Goal: Complete application form

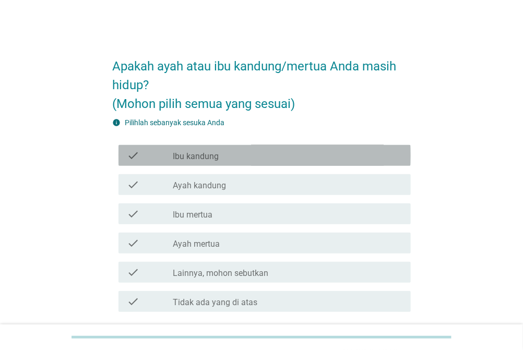
click at [249, 154] on div "check_box_outline_blank Ibu kandung" at bounding box center [288, 155] width 230 height 13
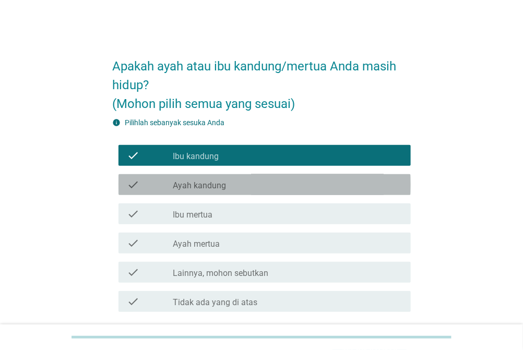
click at [174, 189] on label "Ayah kandung" at bounding box center [199, 186] width 53 height 10
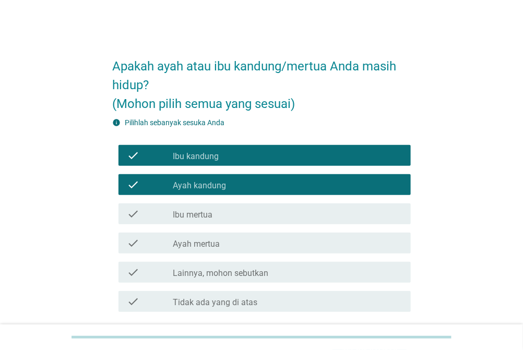
click at [138, 189] on icon "check" at bounding box center [133, 184] width 13 height 13
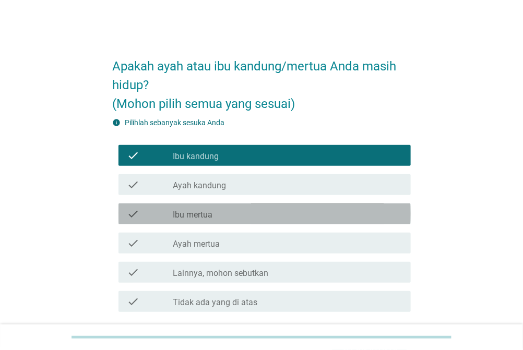
click at [151, 219] on div "check" at bounding box center [150, 214] width 46 height 13
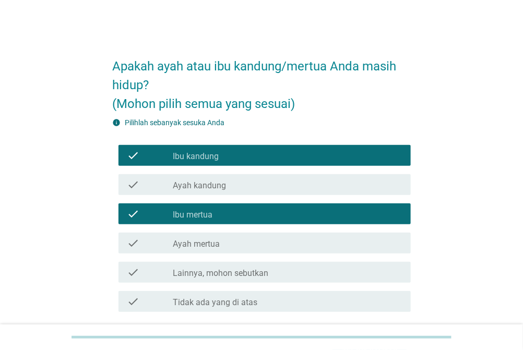
click at [148, 238] on div "check" at bounding box center [150, 243] width 46 height 13
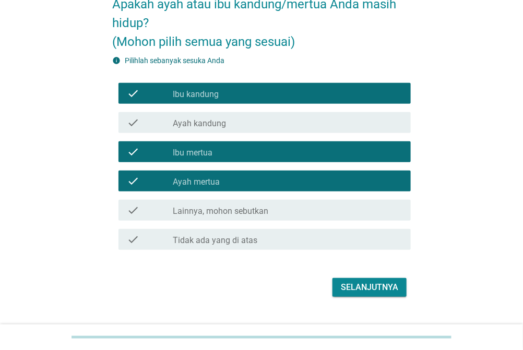
scroll to position [83, 0]
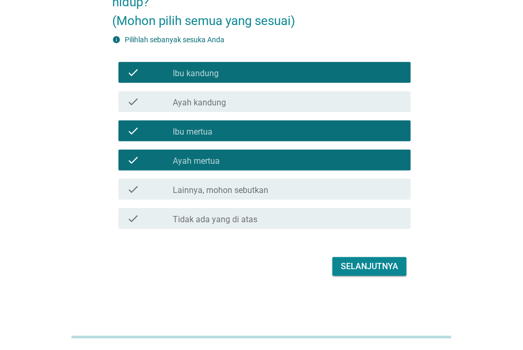
click at [377, 269] on div "Selanjutnya" at bounding box center [369, 266] width 57 height 13
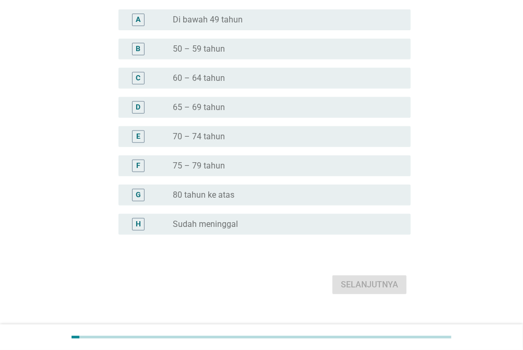
scroll to position [0, 0]
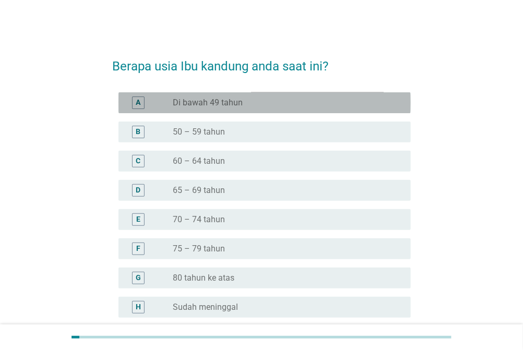
click at [256, 102] on div "radio_button_unchecked Di bawah 49 tahun" at bounding box center [283, 103] width 221 height 10
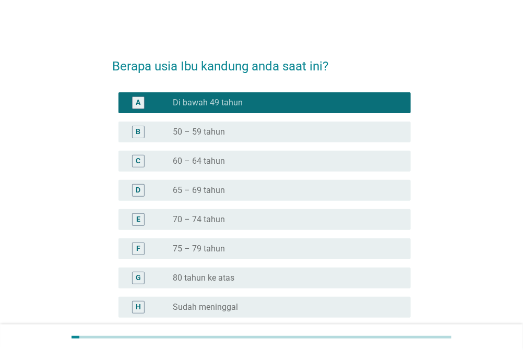
click at [256, 133] on div "radio_button_unchecked 50 – 59 tahun" at bounding box center [283, 132] width 221 height 10
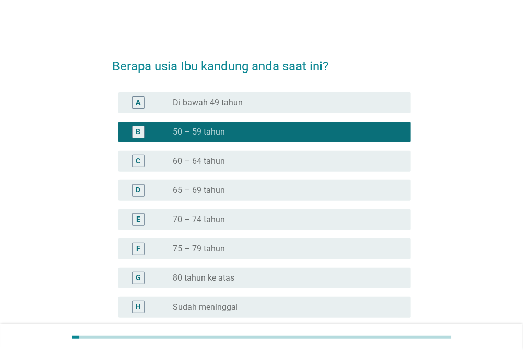
click at [272, 160] on div "radio_button_unchecked 60 – 64 tahun" at bounding box center [283, 161] width 221 height 10
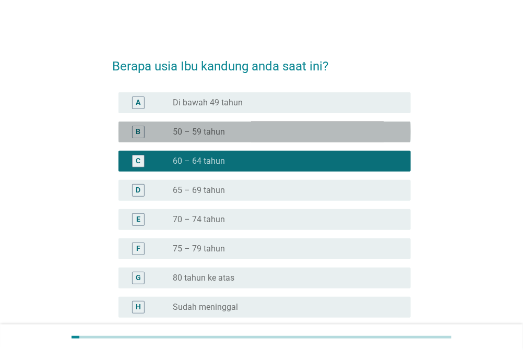
click at [262, 136] on div "radio_button_unchecked 50 – 59 tahun" at bounding box center [283, 132] width 221 height 10
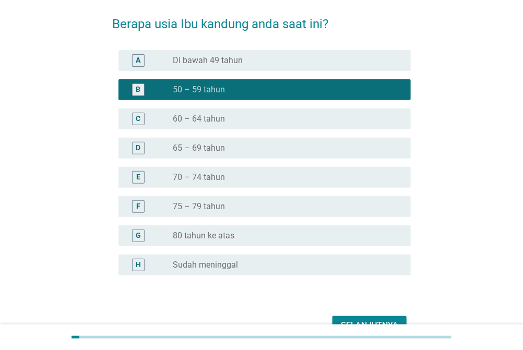
scroll to position [102, 0]
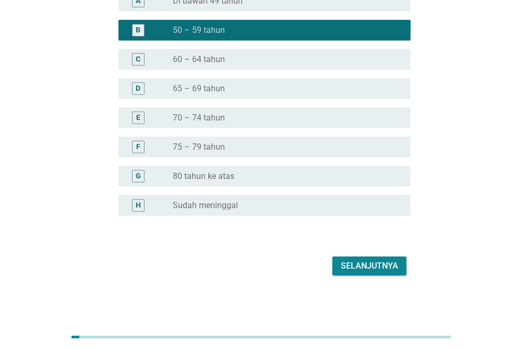
click at [364, 263] on div "Selanjutnya" at bounding box center [369, 266] width 57 height 13
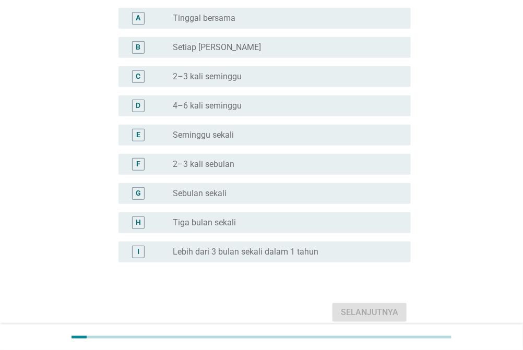
scroll to position [110, 0]
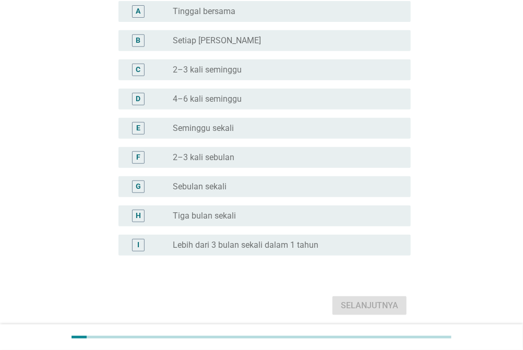
click at [224, 218] on label "Tiga bulan sekali" at bounding box center [204, 216] width 63 height 10
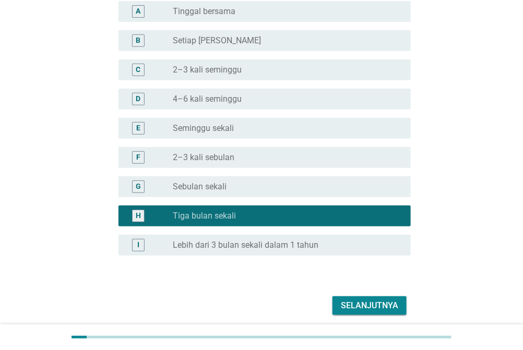
click at [379, 310] on div "Selanjutnya" at bounding box center [369, 305] width 57 height 13
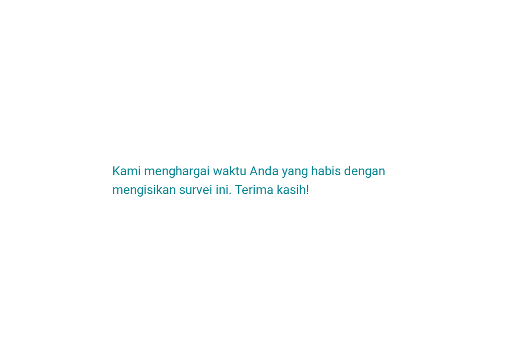
scroll to position [0, 0]
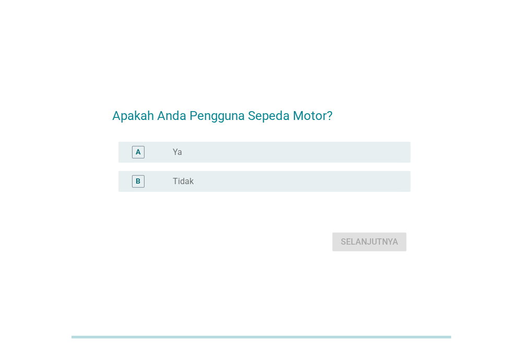
click at [241, 153] on div "radio_button_unchecked Ya" at bounding box center [283, 152] width 221 height 10
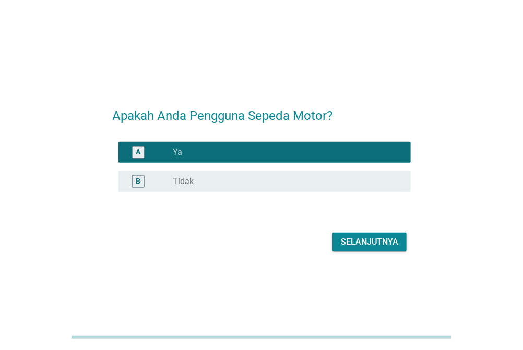
click at [334, 241] on button "Selanjutnya" at bounding box center [369, 242] width 74 height 19
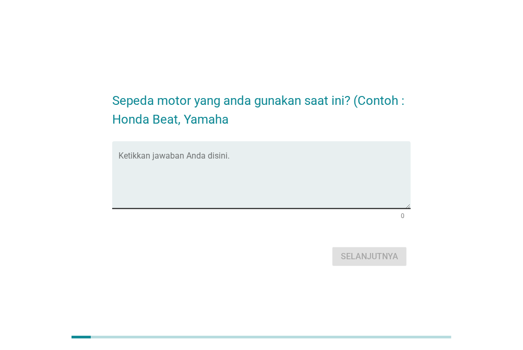
click at [252, 172] on textarea "Ketikkan jawaban Anda disini." at bounding box center [264, 181] width 292 height 55
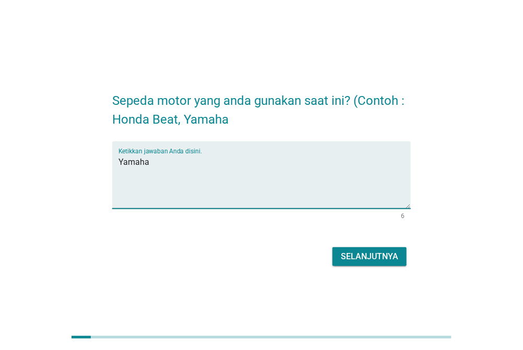
type textarea "Yamaha"
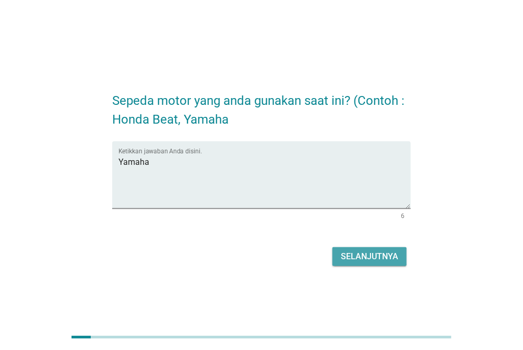
click at [368, 263] on button "Selanjutnya" at bounding box center [369, 256] width 74 height 19
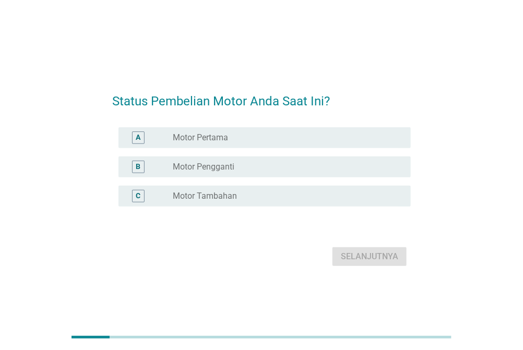
click at [201, 167] on label "Motor Pengganti" at bounding box center [204, 167] width 62 height 10
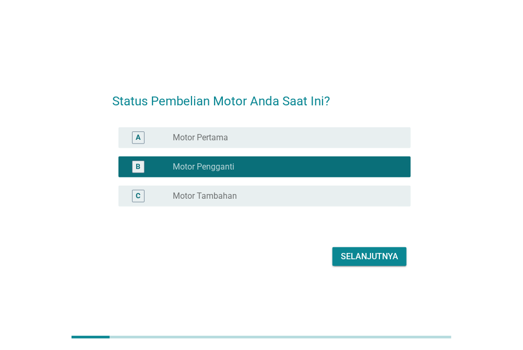
click at [164, 199] on div "C" at bounding box center [150, 196] width 46 height 13
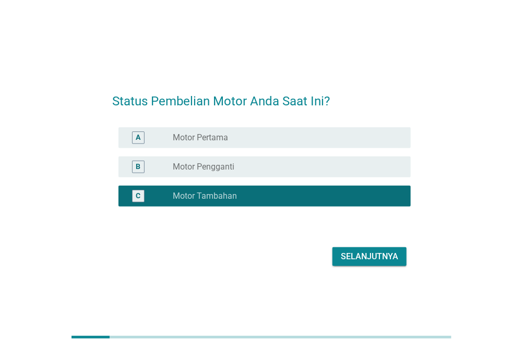
click at [367, 258] on div "Selanjutnya" at bounding box center [369, 256] width 57 height 13
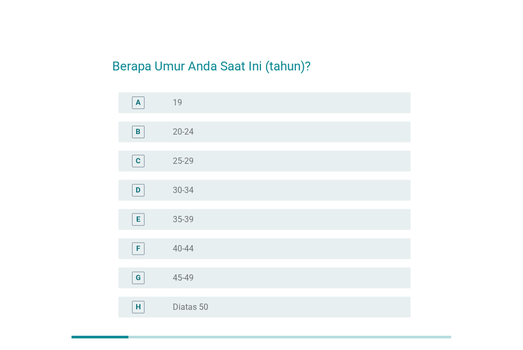
click at [214, 159] on div "radio_button_unchecked 25-29" at bounding box center [283, 161] width 221 height 10
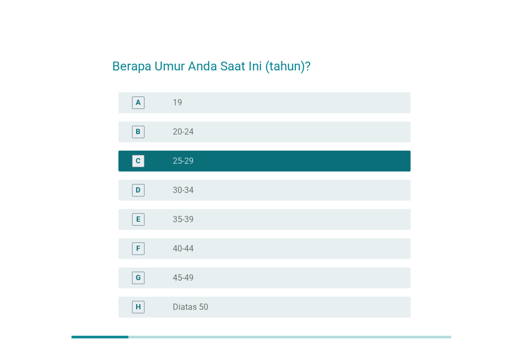
click at [207, 182] on div "D radio_button_unchecked 30-34" at bounding box center [264, 190] width 292 height 21
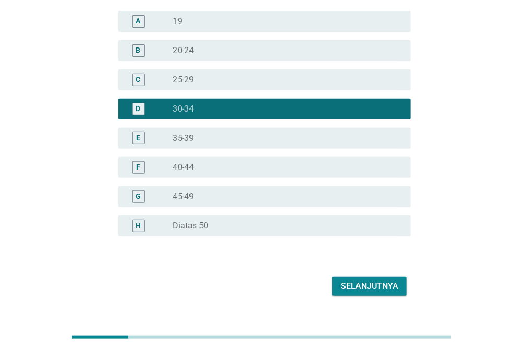
scroll to position [102, 0]
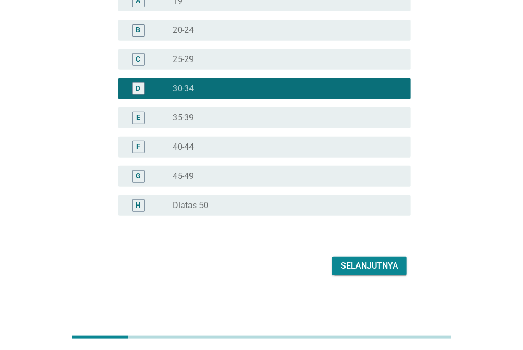
click at [388, 266] on div "Selanjutnya" at bounding box center [369, 266] width 57 height 13
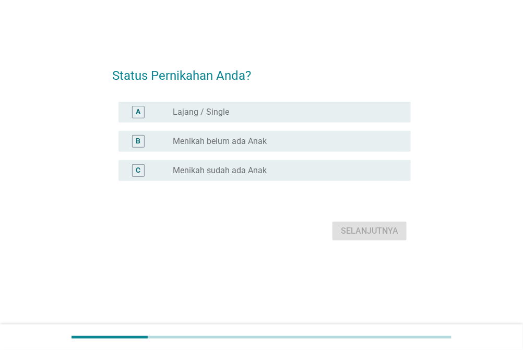
scroll to position [0, 0]
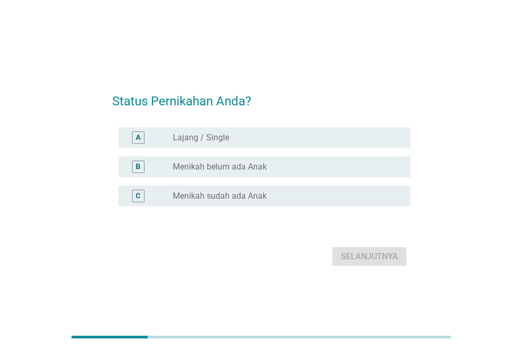
click at [203, 195] on label "Menikah sudah ada Anak" at bounding box center [220, 196] width 94 height 10
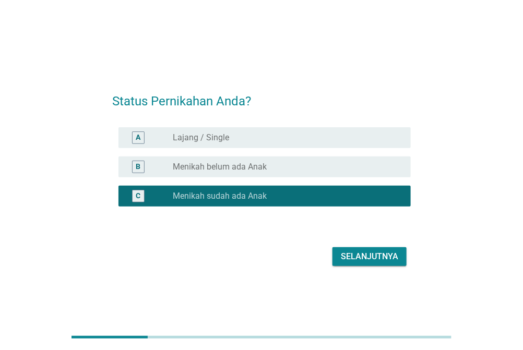
click at [352, 258] on div "Selanjutnya" at bounding box center [369, 256] width 57 height 13
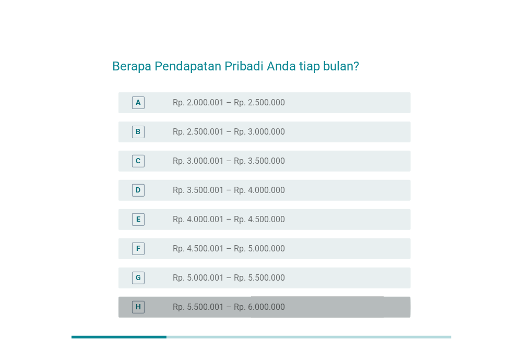
click at [246, 304] on label "Rp. 5.500.001 – Rp. 6.000.000" at bounding box center [229, 307] width 112 height 10
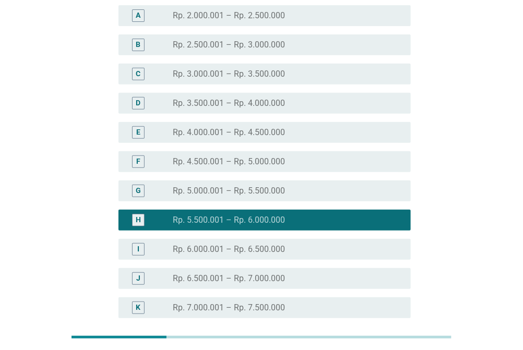
scroll to position [110, 0]
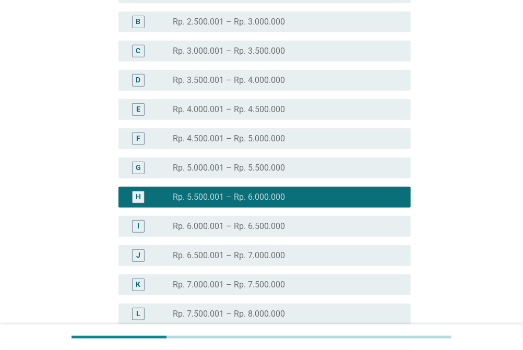
click at [275, 281] on label "Rp. 7.000.001 – Rp. 7.500.000" at bounding box center [229, 285] width 112 height 10
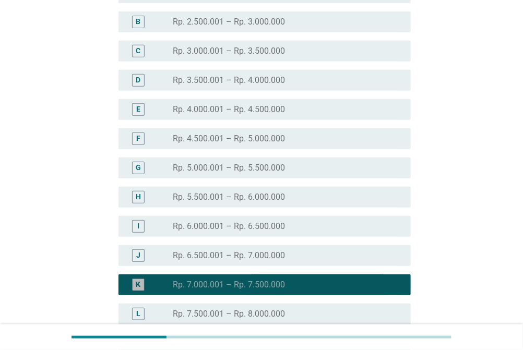
scroll to position [248, 0]
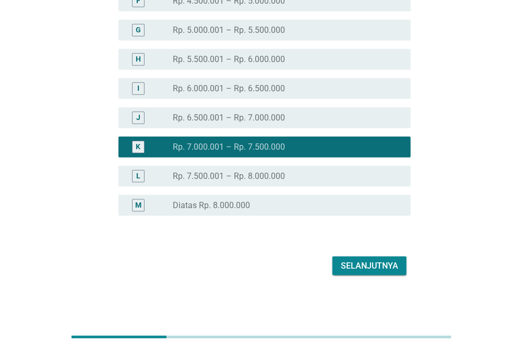
click at [370, 267] on div "Selanjutnya" at bounding box center [369, 266] width 57 height 13
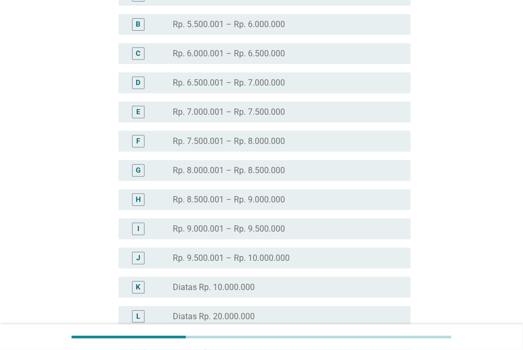
scroll to position [165, 0]
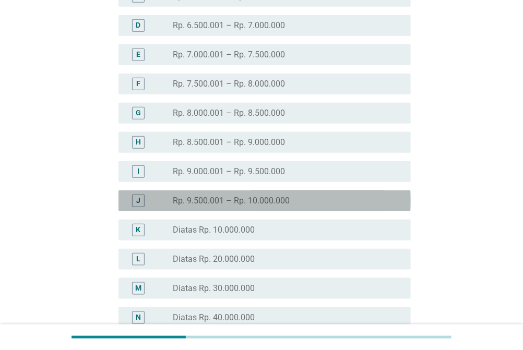
click at [208, 203] on label "Rp. 9.500.001 – Rp. 10.000.000" at bounding box center [231, 201] width 117 height 10
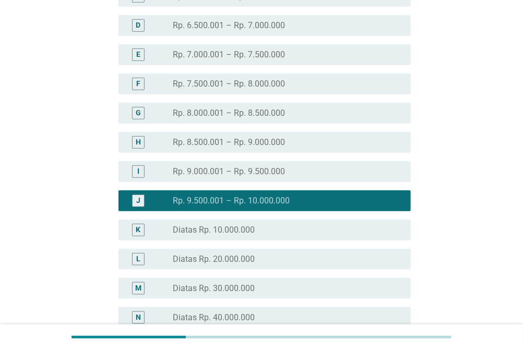
scroll to position [277, 0]
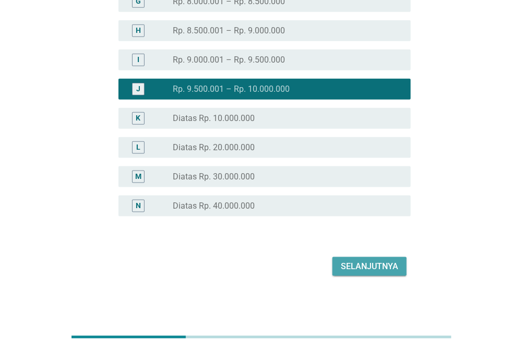
click at [395, 265] on div "Selanjutnya" at bounding box center [369, 266] width 57 height 13
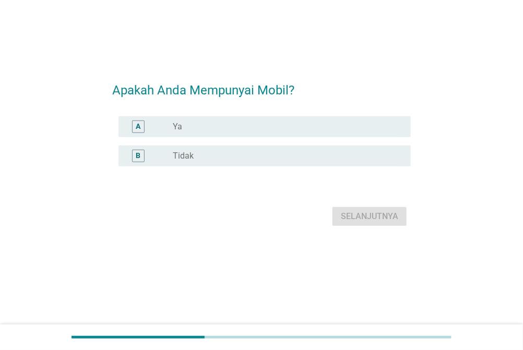
scroll to position [0, 0]
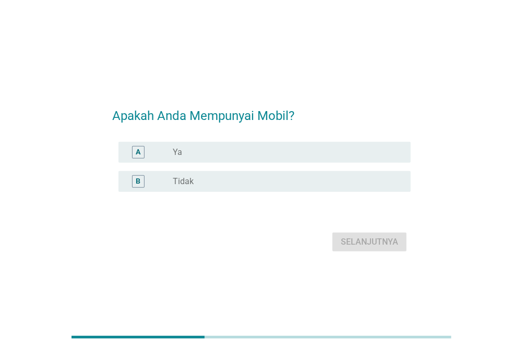
click at [213, 182] on div "radio_button_unchecked Tidak" at bounding box center [283, 181] width 221 height 10
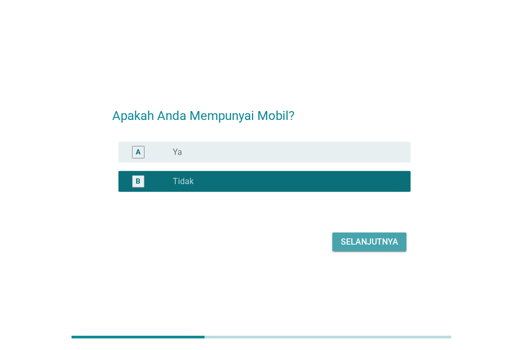
click at [378, 243] on div "Selanjutnya" at bounding box center [369, 242] width 57 height 13
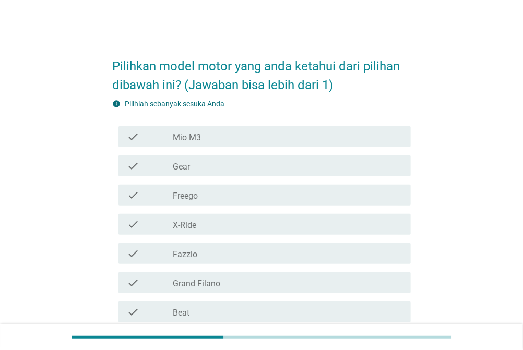
click at [213, 139] on div "check_box_outline_blank Mio M3" at bounding box center [288, 136] width 230 height 13
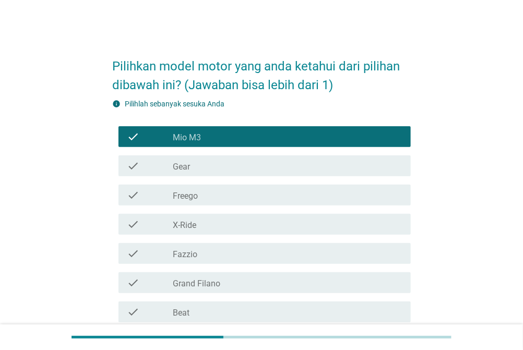
click at [193, 163] on div "check_box_outline_blank Gear" at bounding box center [288, 166] width 230 height 13
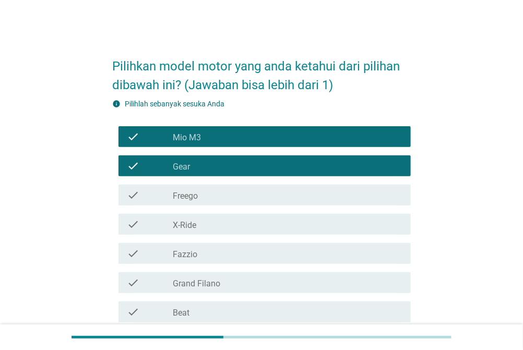
click at [205, 197] on div "check_box_outline_blank Freego" at bounding box center [288, 195] width 230 height 13
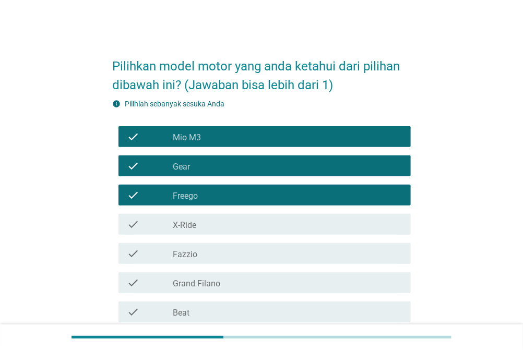
click at [208, 222] on div "check_box_outline_blank X-Ride" at bounding box center [288, 224] width 230 height 13
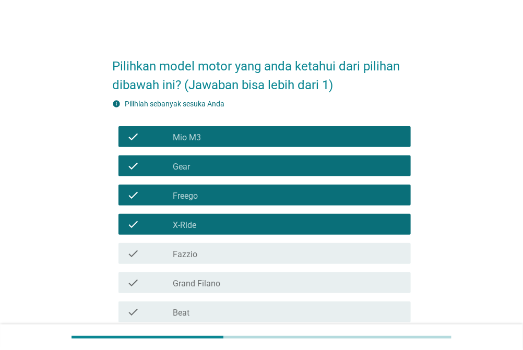
click at [210, 260] on div "check check_box_outline_blank Fazzio" at bounding box center [264, 253] width 292 height 21
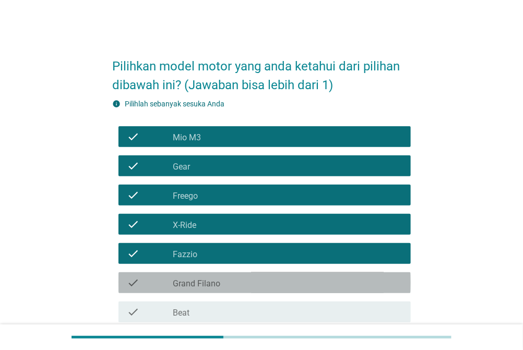
click at [217, 282] on label "Grand Filano" at bounding box center [196, 284] width 47 height 10
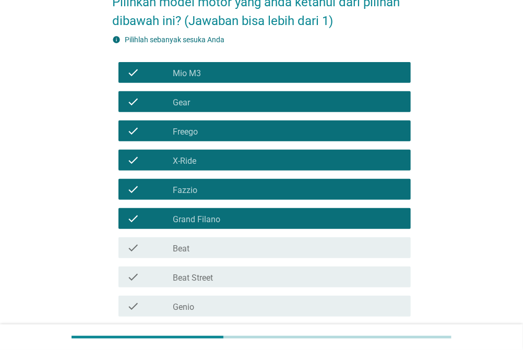
scroll to position [110, 0]
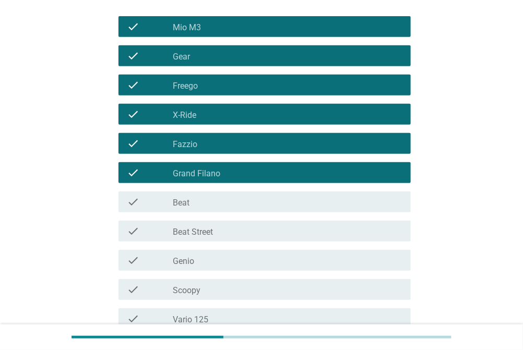
click at [206, 205] on div "check_box_outline_blank Beat" at bounding box center [288, 202] width 230 height 13
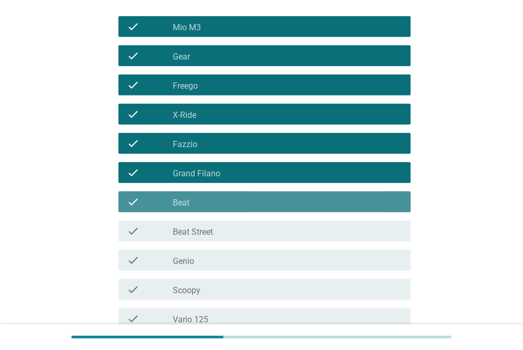
click at [201, 241] on div "check check_box_outline_blank Beat Street" at bounding box center [264, 231] width 292 height 21
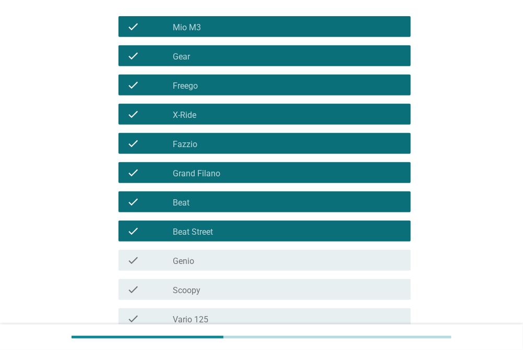
click at [193, 265] on label "Genio" at bounding box center [183, 261] width 21 height 10
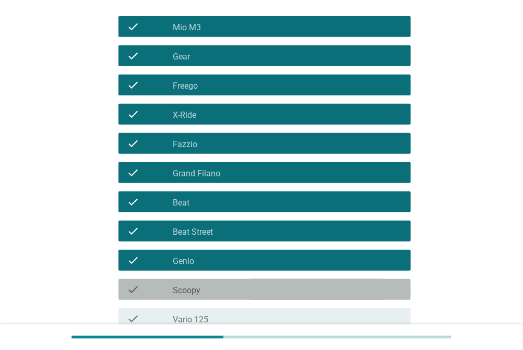
click at [191, 288] on label "Scoopy" at bounding box center [187, 290] width 28 height 10
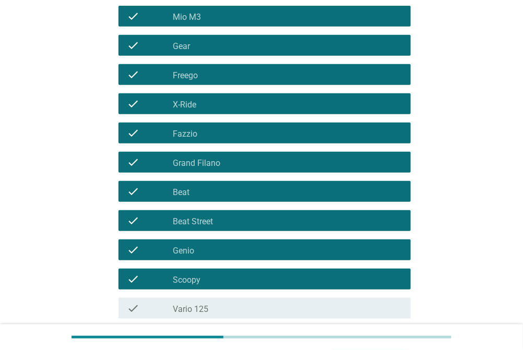
scroll to position [211, 0]
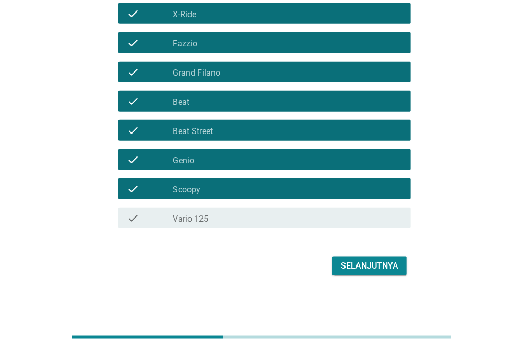
click at [204, 218] on label "Vario 125" at bounding box center [190, 219] width 35 height 10
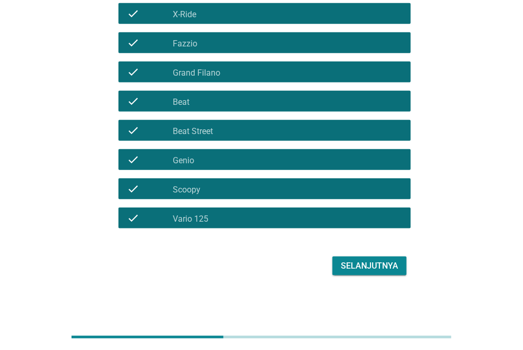
click at [356, 265] on div "Selanjutnya" at bounding box center [369, 266] width 57 height 13
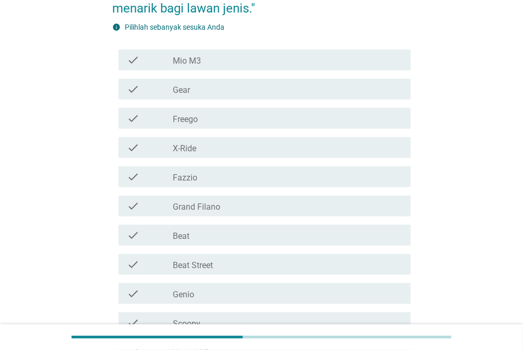
scroll to position [110, 0]
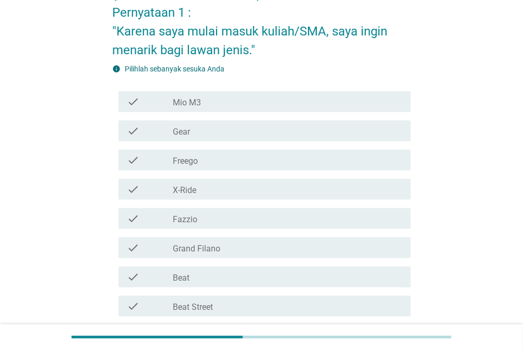
click at [221, 101] on div "check_box_outline_blank Mio M3" at bounding box center [288, 101] width 230 height 13
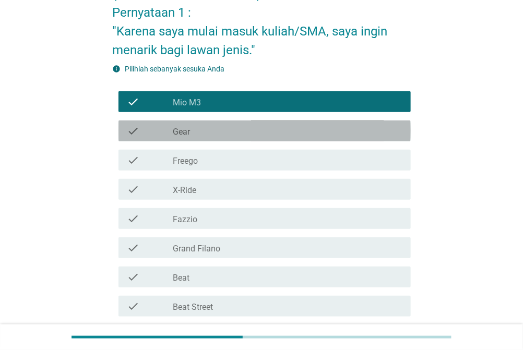
click at [222, 129] on div "check_box_outline_blank Gear" at bounding box center [288, 131] width 230 height 13
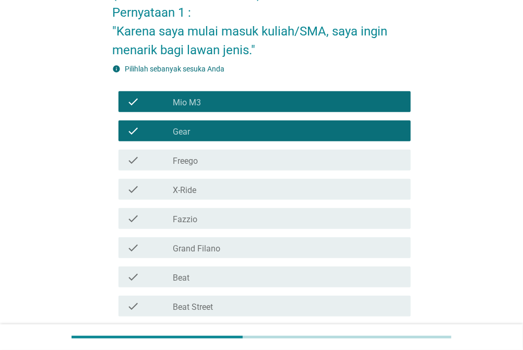
click at [217, 165] on div "check_box_outline_blank Freego" at bounding box center [288, 160] width 230 height 13
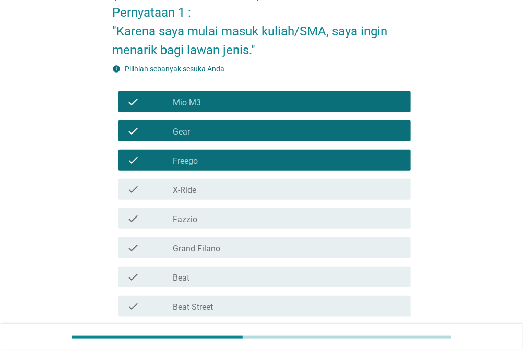
click at [219, 189] on div "check_box_outline_blank X-Ride" at bounding box center [288, 189] width 230 height 13
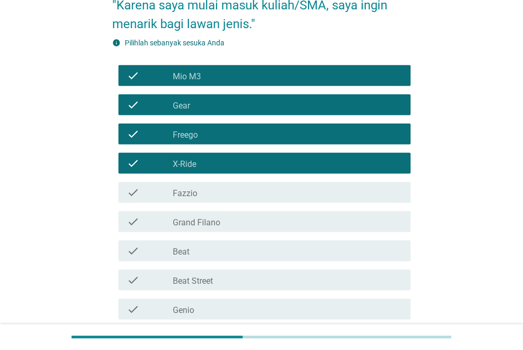
scroll to position [165, 0]
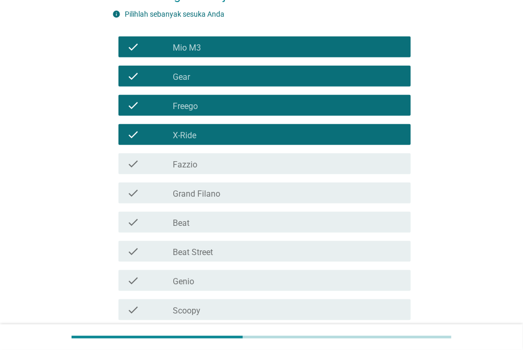
drag, startPoint x: 225, startPoint y: 230, endPoint x: 222, endPoint y: 236, distance: 7.2
click at [225, 230] on div "check check_box_outline_blank Beat" at bounding box center [264, 222] width 292 height 21
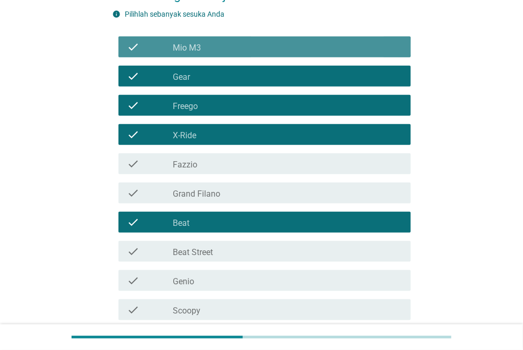
click at [242, 48] on div "check_box_outline_blank Mio M3" at bounding box center [288, 47] width 230 height 13
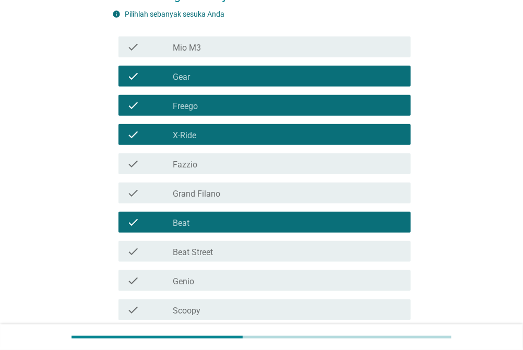
click at [225, 77] on div "check_box_outline_blank Gear" at bounding box center [288, 76] width 230 height 13
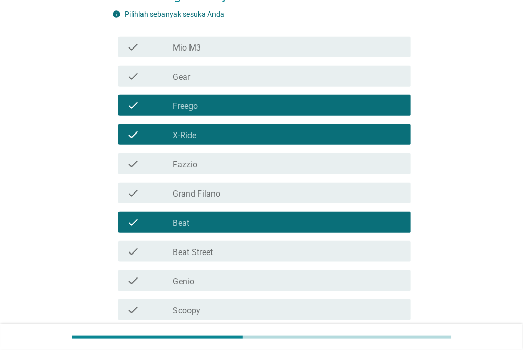
click at [189, 101] on label "Freego" at bounding box center [185, 106] width 25 height 10
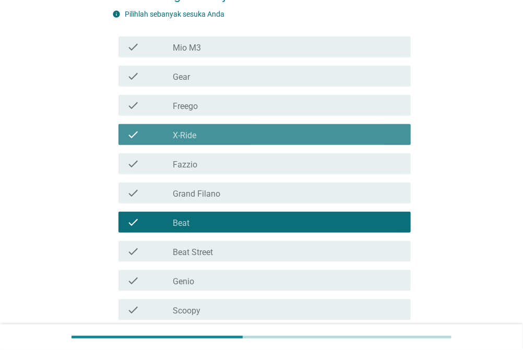
click at [201, 136] on div "check_box_outline_blank X-Ride" at bounding box center [288, 134] width 230 height 13
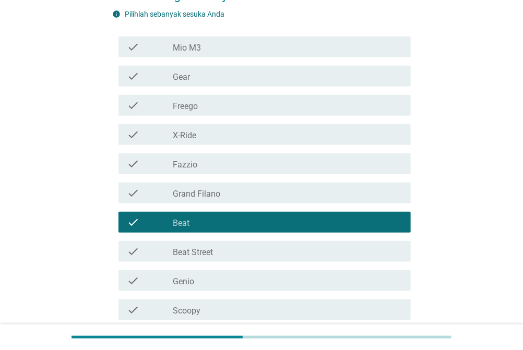
click at [206, 133] on div "check_box_outline_blank X-Ride" at bounding box center [288, 134] width 230 height 13
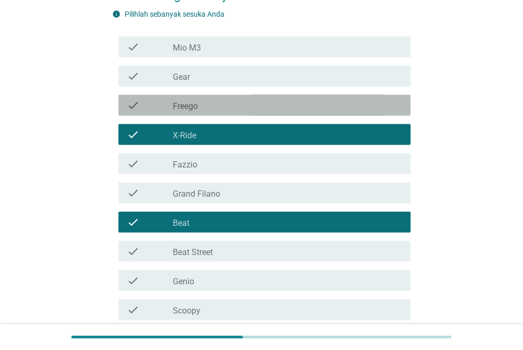
click at [210, 99] on div "check_box Freego" at bounding box center [288, 105] width 230 height 13
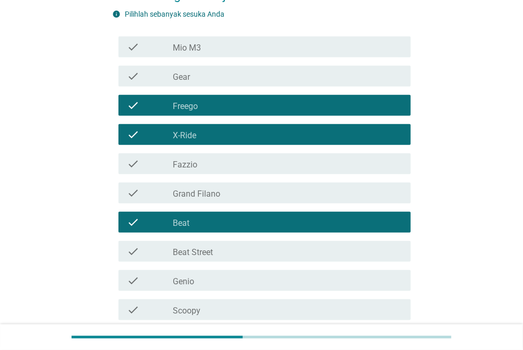
click at [191, 227] on div "check_box_outline_blank Beat" at bounding box center [288, 222] width 230 height 13
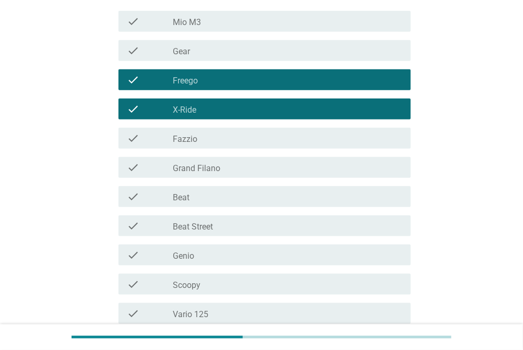
scroll to position [220, 0]
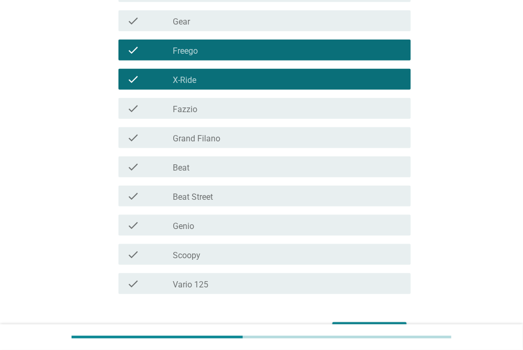
click at [214, 197] on div "check_box_outline_blank Beat Street" at bounding box center [288, 196] width 230 height 13
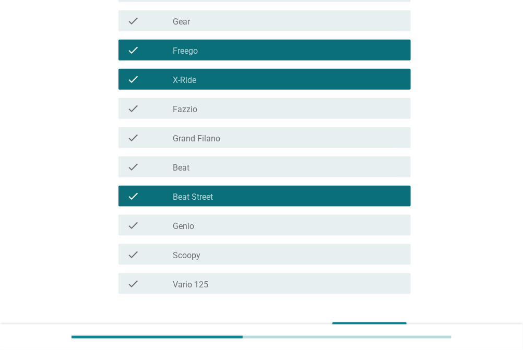
click at [198, 227] on div "check_box_outline_blank Genio" at bounding box center [288, 225] width 230 height 13
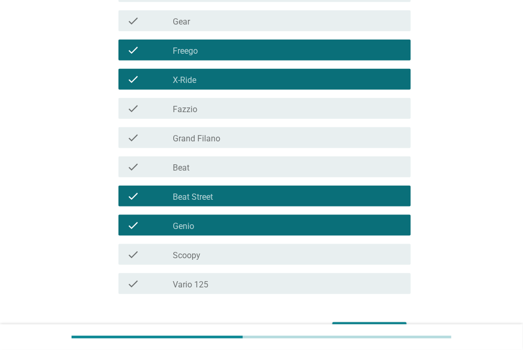
scroll to position [285, 0]
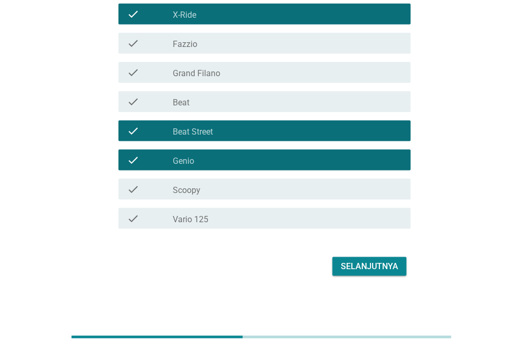
click at [373, 275] on button "Selanjutnya" at bounding box center [369, 266] width 74 height 19
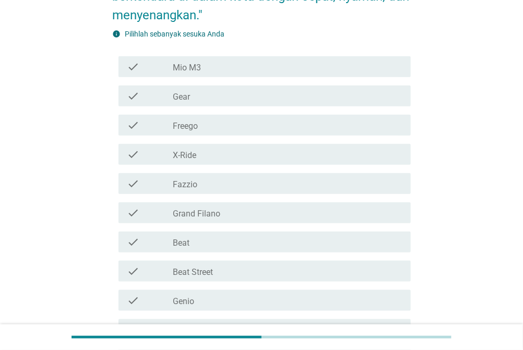
scroll to position [165, 0]
click at [212, 214] on label "Grand Filano" at bounding box center [196, 213] width 47 height 10
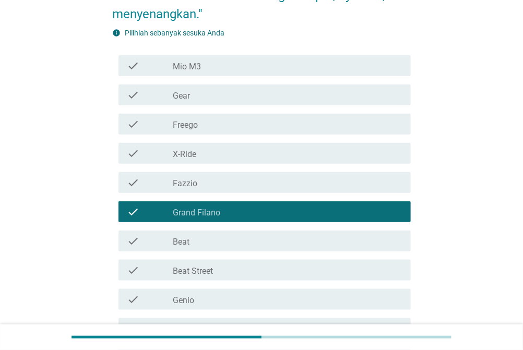
click at [198, 210] on label "Grand Filano" at bounding box center [196, 213] width 47 height 10
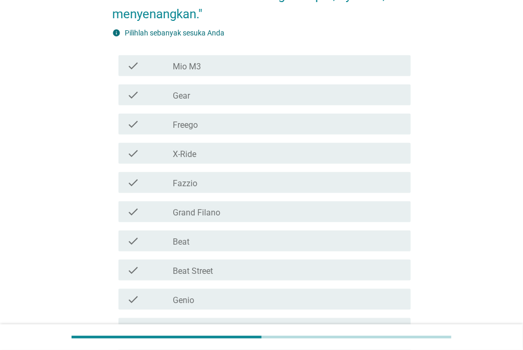
click at [193, 123] on label "Freego" at bounding box center [185, 125] width 25 height 10
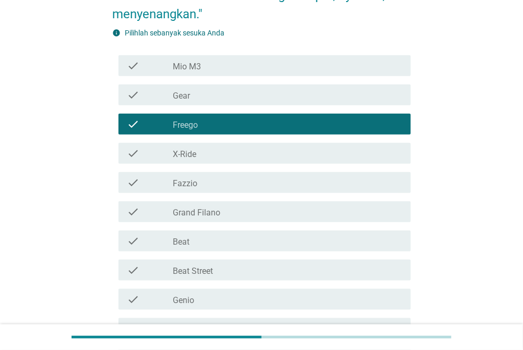
click at [206, 268] on label "Beat Street" at bounding box center [193, 271] width 40 height 10
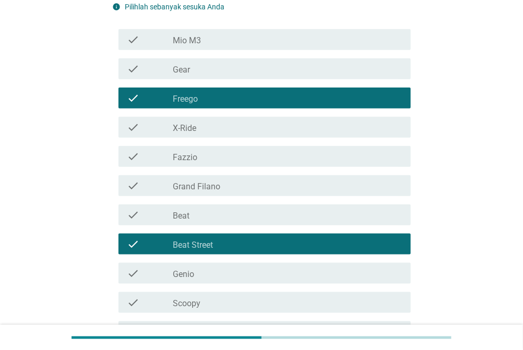
scroll to position [220, 0]
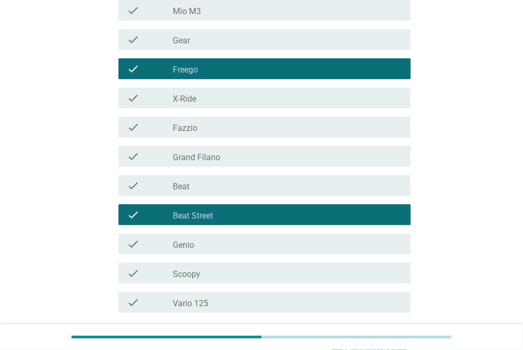
click at [205, 272] on div "check_box_outline_blank Scoopy" at bounding box center [288, 273] width 230 height 13
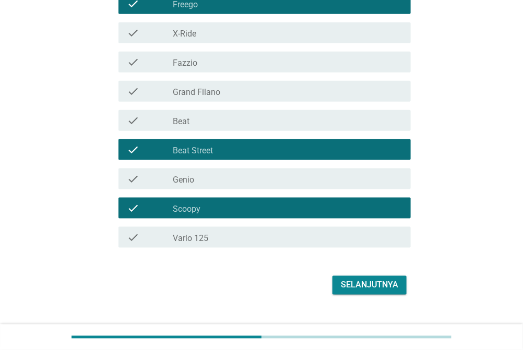
scroll to position [304, 0]
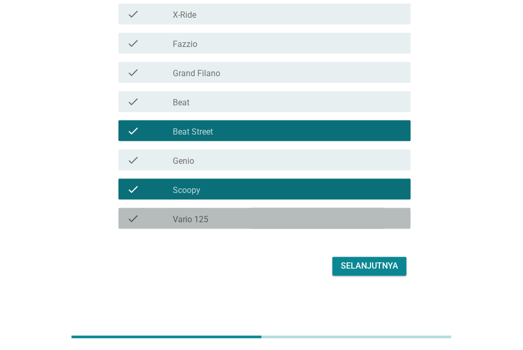
click at [292, 213] on div "check_box_outline_blank Vario 125" at bounding box center [288, 218] width 230 height 13
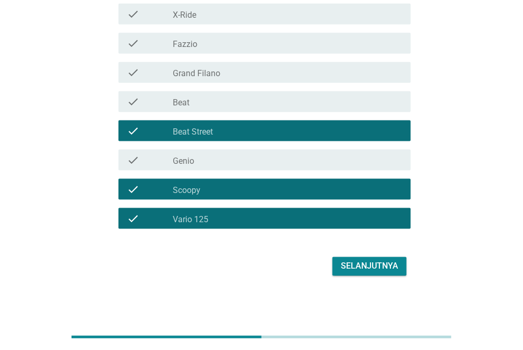
click at [358, 265] on div "Selanjutnya" at bounding box center [369, 266] width 57 height 13
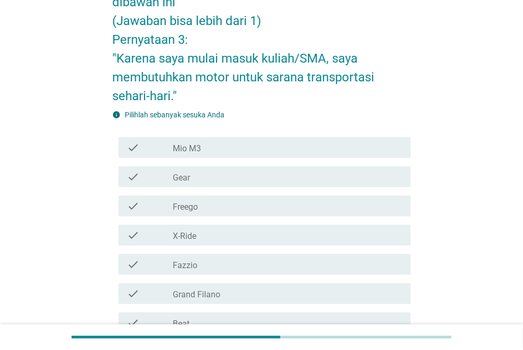
scroll to position [165, 0]
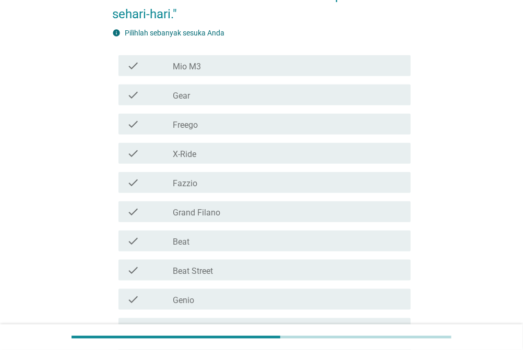
click at [342, 198] on div "check check_box_outline_blank Grand Filano" at bounding box center [261, 211] width 298 height 29
click at [327, 256] on div "check check_box_outline_blank Beat Street" at bounding box center [261, 270] width 298 height 29
click at [309, 277] on div "check check_box_outline_blank Beat Street" at bounding box center [264, 270] width 292 height 21
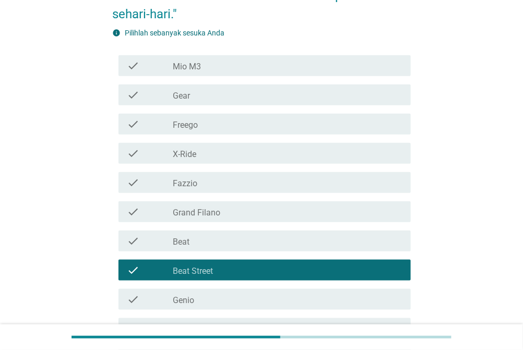
click at [295, 140] on div "check check_box_outline_blank X-Ride" at bounding box center [261, 153] width 298 height 29
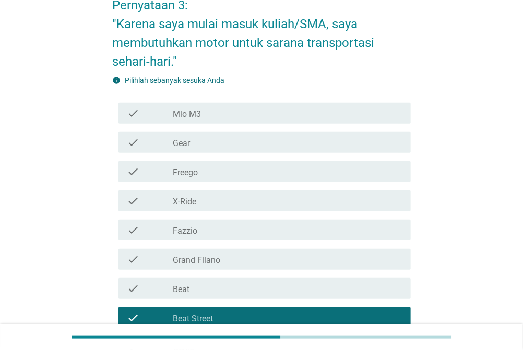
scroll to position [55, 0]
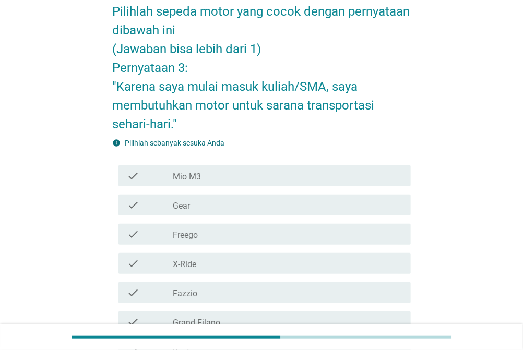
click at [236, 235] on div "check_box_outline_blank Freego" at bounding box center [288, 234] width 230 height 13
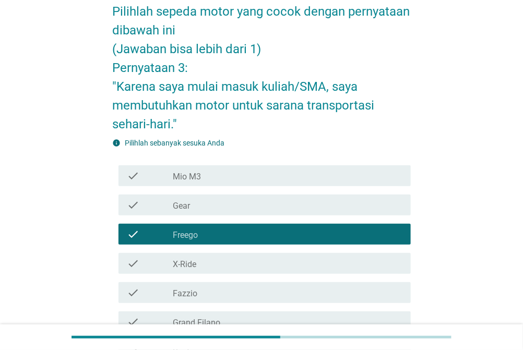
click at [226, 289] on div "check_box_outline_blank Fazzio" at bounding box center [288, 292] width 230 height 13
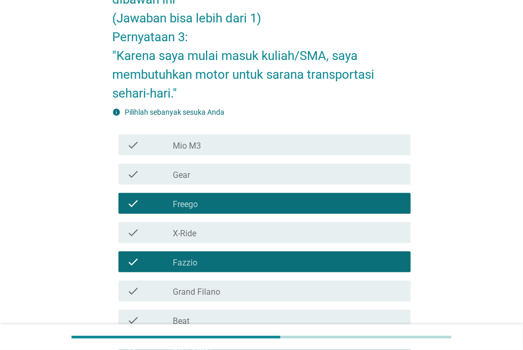
scroll to position [110, 0]
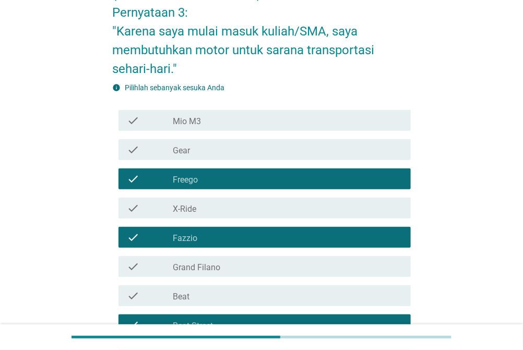
click at [235, 235] on div "check_box_outline_blank Fazzio" at bounding box center [288, 237] width 230 height 13
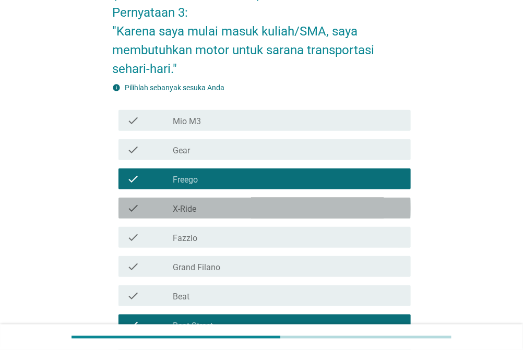
click at [233, 209] on div "check_box_outline_blank X-Ride" at bounding box center [288, 208] width 230 height 13
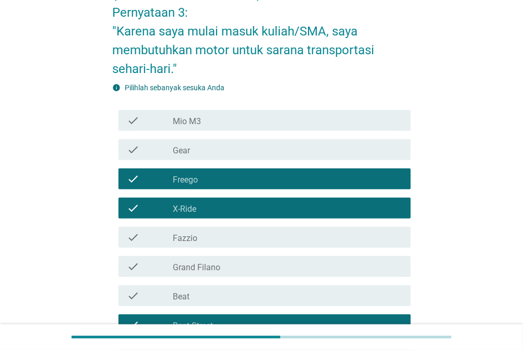
click at [249, 114] on div "check_box_outline_blank Mio M3" at bounding box center [288, 120] width 230 height 13
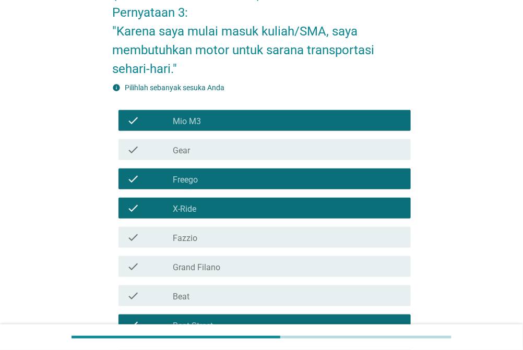
scroll to position [304, 0]
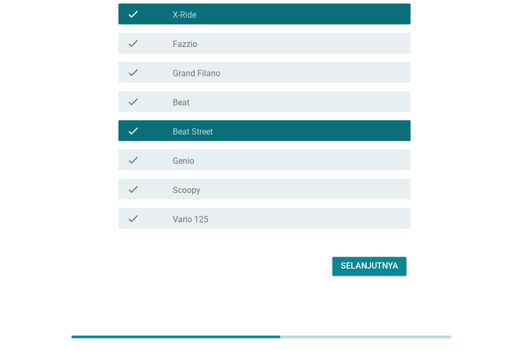
click at [262, 185] on div "check_box_outline_blank Scoopy" at bounding box center [288, 189] width 230 height 13
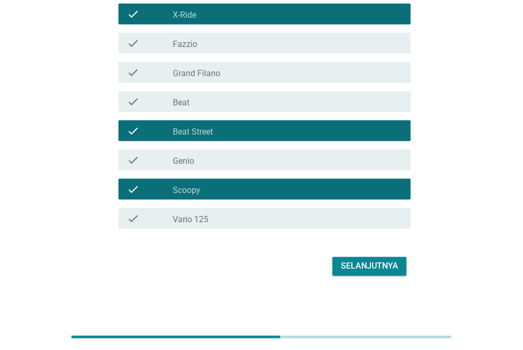
click at [262, 164] on div "check_box_outline_blank Genio" at bounding box center [288, 160] width 230 height 13
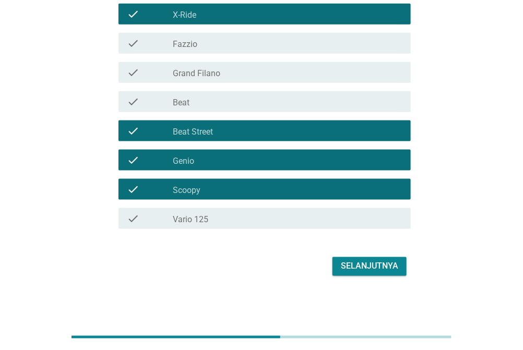
click at [350, 269] on div "Selanjutnya" at bounding box center [369, 266] width 57 height 13
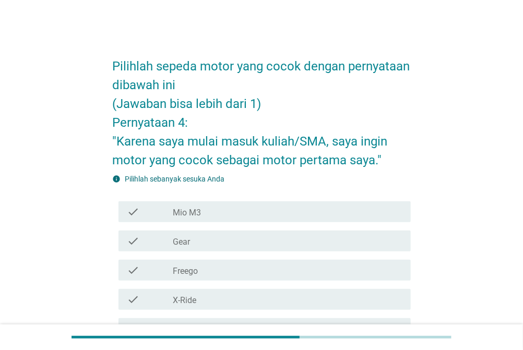
click at [272, 247] on div "check_box_outline_blank Gear" at bounding box center [288, 241] width 230 height 13
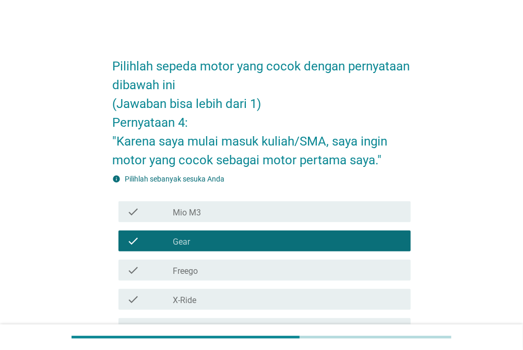
click at [276, 305] on div "check_box_outline_blank X-Ride" at bounding box center [288, 299] width 230 height 13
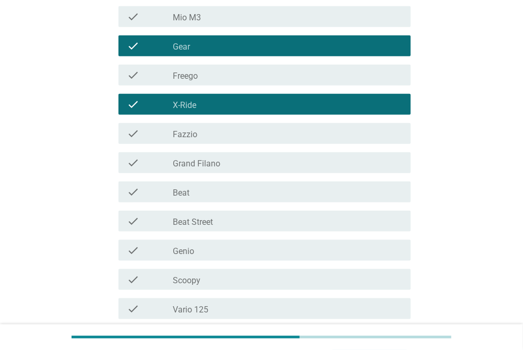
scroll to position [220, 0]
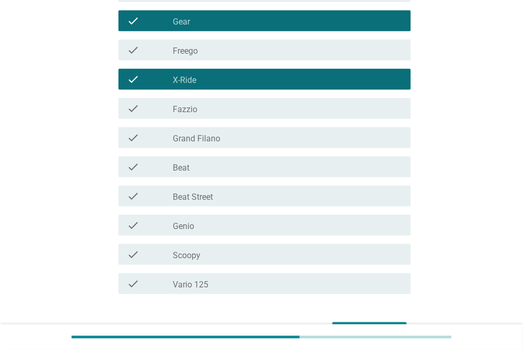
click at [253, 203] on div "check check_box_outline_blank Beat Street" at bounding box center [264, 196] width 292 height 21
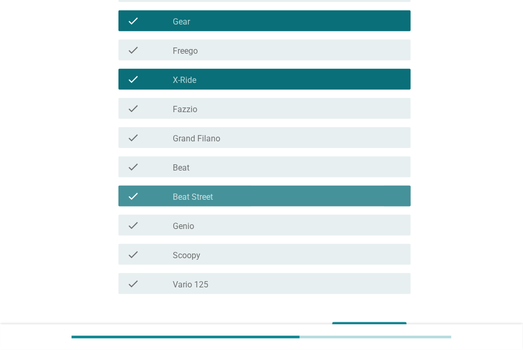
click at [248, 255] on div "check_box_outline_blank Scoopy" at bounding box center [288, 254] width 230 height 13
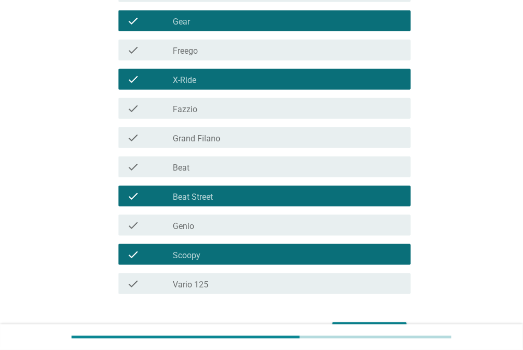
click at [355, 289] on div "check_box_outline_blank Vario 125" at bounding box center [288, 284] width 230 height 13
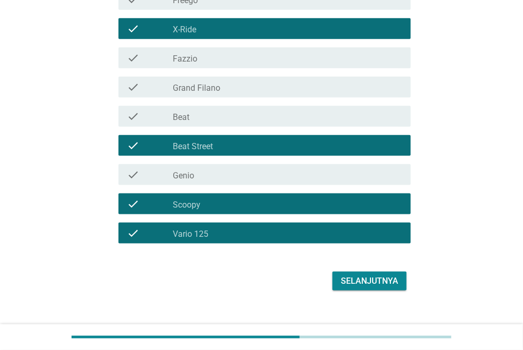
scroll to position [285, 0]
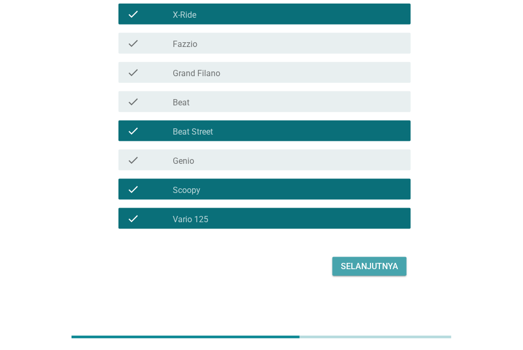
click at [377, 269] on div "Selanjutnya" at bounding box center [369, 266] width 57 height 13
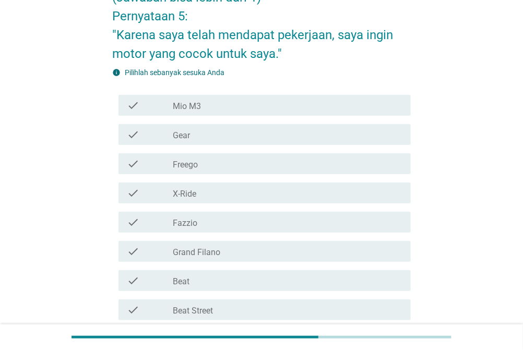
scroll to position [110, 0]
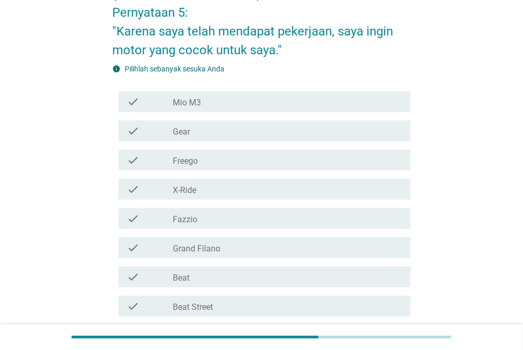
click at [282, 190] on div "check_box_outline_blank X-Ride" at bounding box center [288, 189] width 230 height 13
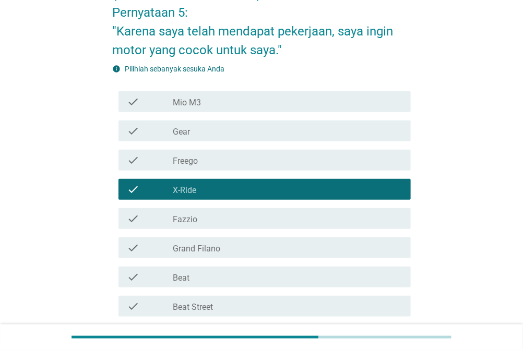
click at [290, 235] on div "check check_box_outline_blank Grand Filano" at bounding box center [261, 247] width 298 height 29
click at [256, 188] on div "check_box_outline_blank X-Ride" at bounding box center [288, 189] width 230 height 13
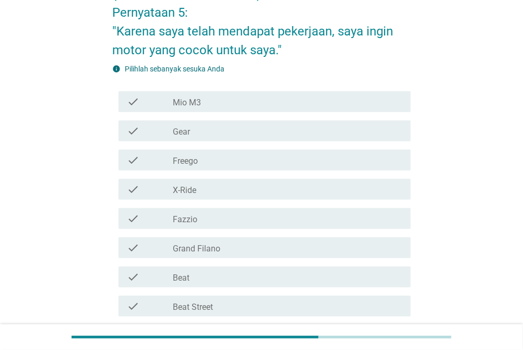
click at [259, 250] on div "check_box_outline_blank Grand Filano" at bounding box center [288, 248] width 230 height 13
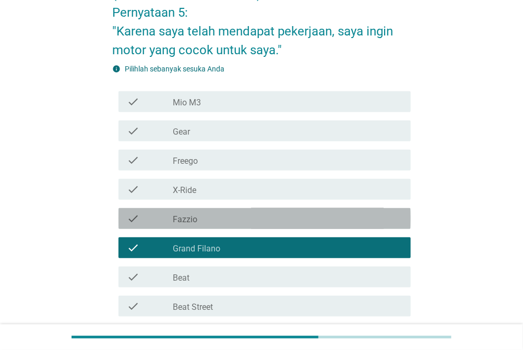
click at [262, 216] on div "check_box_outline_blank Fazzio" at bounding box center [288, 218] width 230 height 13
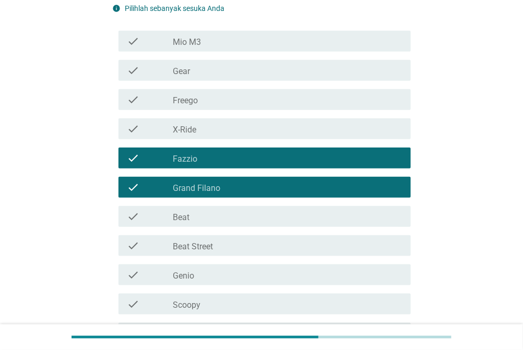
scroll to position [220, 0]
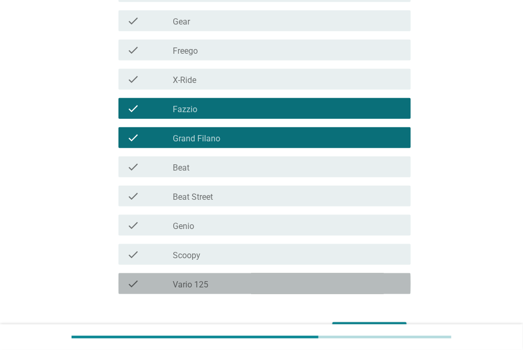
click at [271, 284] on div "check_box_outline_blank Vario 125" at bounding box center [288, 284] width 230 height 13
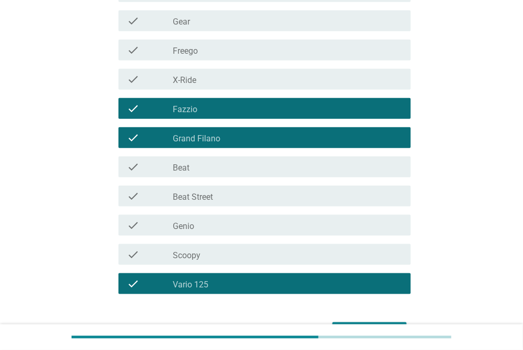
click at [273, 253] on div "check_box_outline_blank Scoopy" at bounding box center [288, 254] width 230 height 13
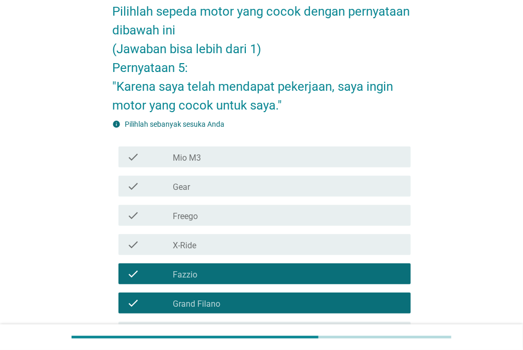
scroll to position [285, 0]
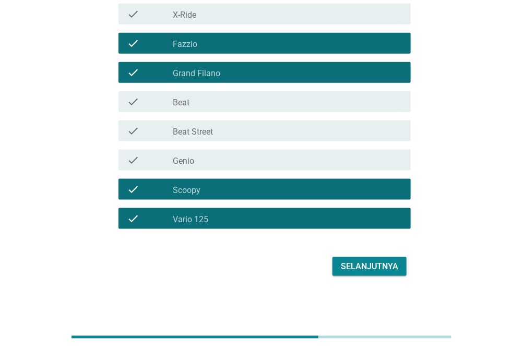
click at [390, 273] on button "Selanjutnya" at bounding box center [369, 266] width 74 height 19
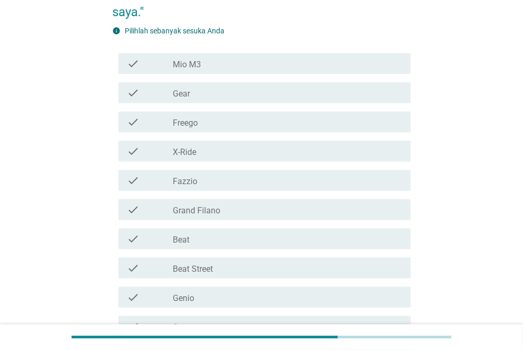
scroll to position [220, 0]
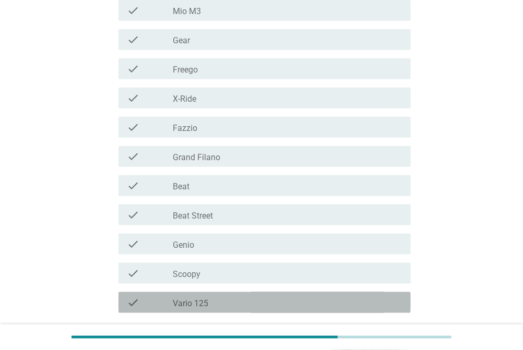
click at [226, 299] on div "check_box_outline_blank Vario 125" at bounding box center [288, 302] width 230 height 13
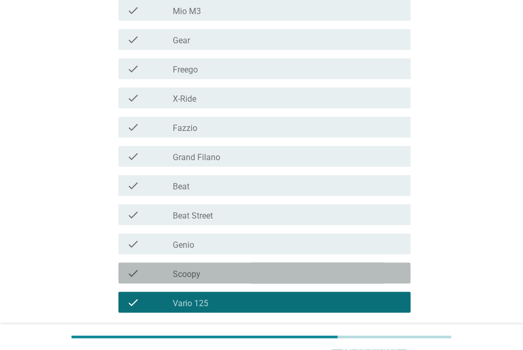
click at [227, 273] on div "check_box_outline_blank Scoopy" at bounding box center [288, 273] width 230 height 13
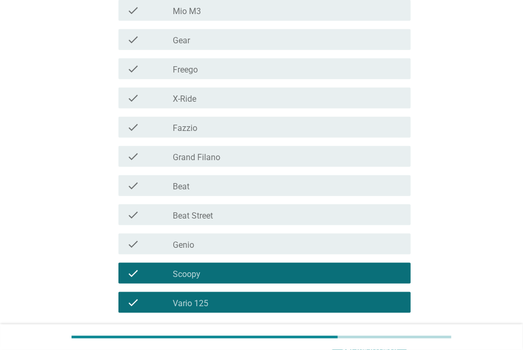
click at [243, 153] on div "check_box_outline_blank Grand Filano" at bounding box center [288, 156] width 230 height 13
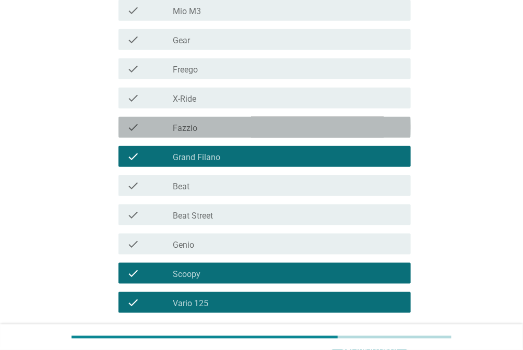
click at [251, 124] on div "check_box_outline_blank Fazzio" at bounding box center [288, 127] width 230 height 13
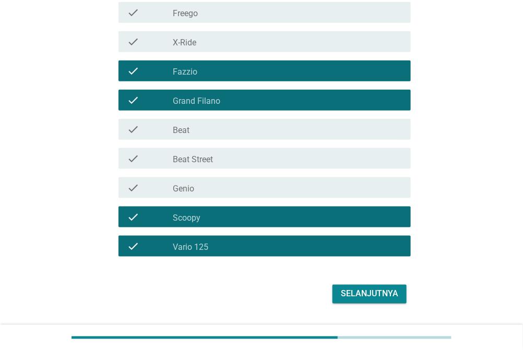
scroll to position [304, 0]
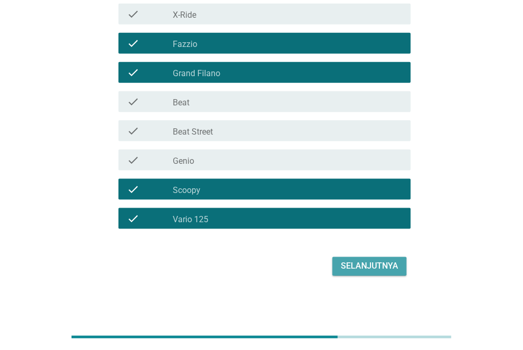
click at [371, 265] on div "Selanjutnya" at bounding box center [369, 266] width 57 height 13
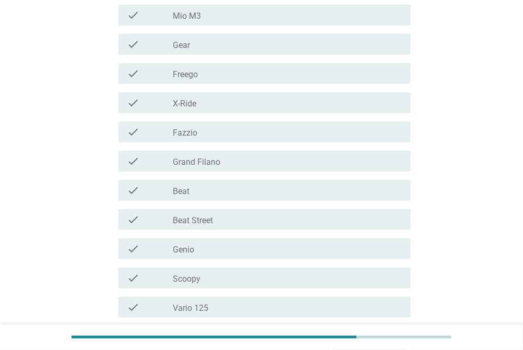
scroll to position [220, 0]
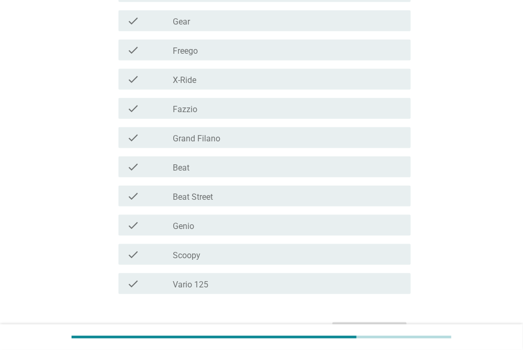
click at [245, 275] on div "check check_box_outline_blank Vario 125" at bounding box center [264, 283] width 292 height 21
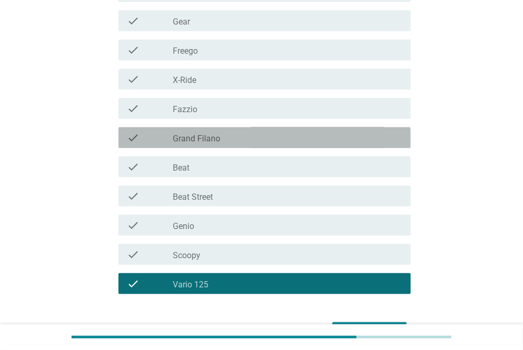
click at [243, 137] on div "check_box_outline_blank Grand Filano" at bounding box center [288, 137] width 230 height 13
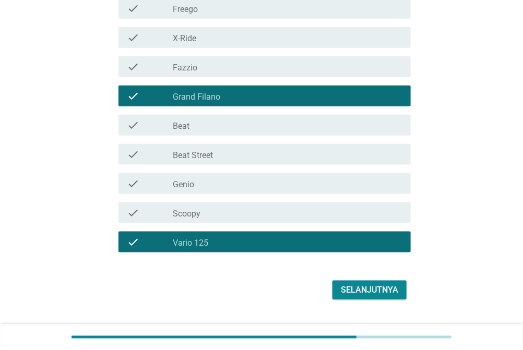
scroll to position [285, 0]
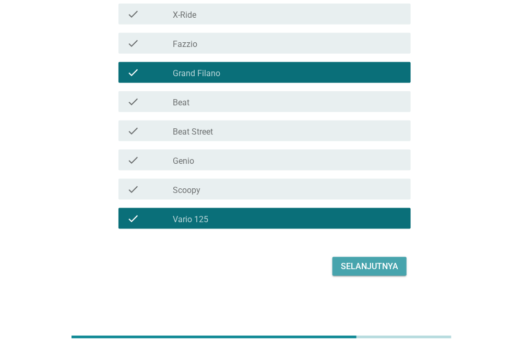
click at [387, 266] on div "Selanjutnya" at bounding box center [369, 266] width 57 height 13
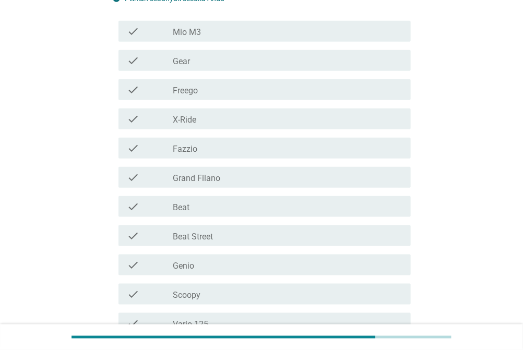
scroll to position [220, 0]
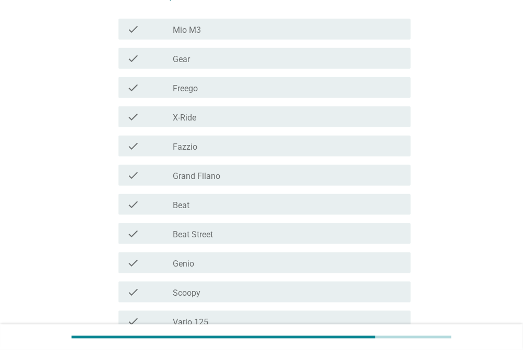
click at [312, 173] on div "check_box_outline_blank Grand Filano" at bounding box center [288, 175] width 230 height 13
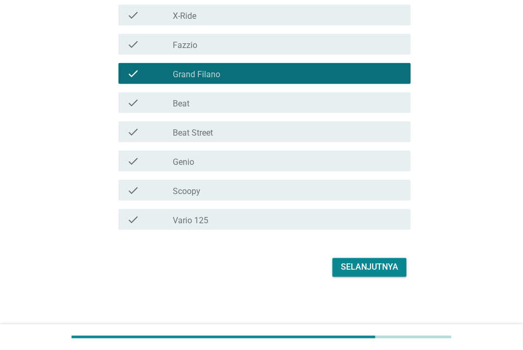
scroll to position [323, 0]
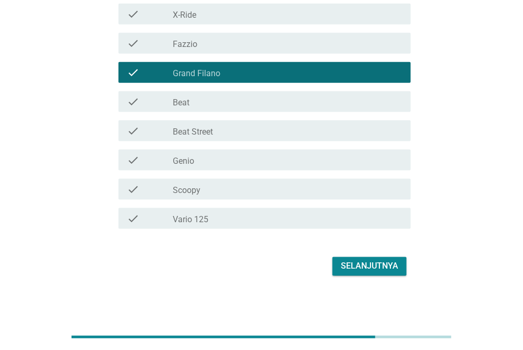
click at [297, 215] on div "check_box_outline_blank Vario 125" at bounding box center [288, 218] width 230 height 13
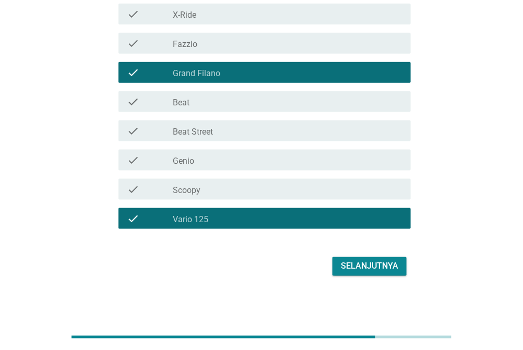
click at [377, 264] on div "Selanjutnya" at bounding box center [369, 266] width 57 height 13
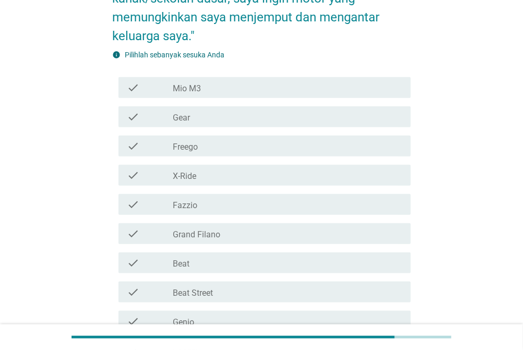
scroll to position [165, 0]
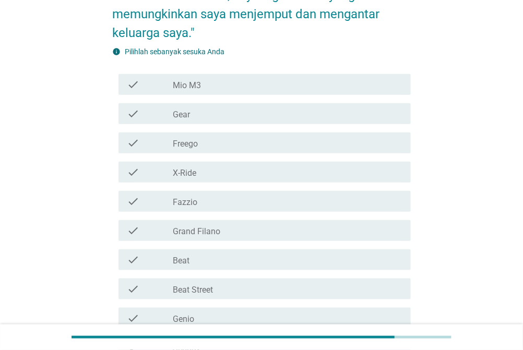
click at [271, 224] on div "check_box_outline_blank Grand Filano" at bounding box center [288, 230] width 230 height 13
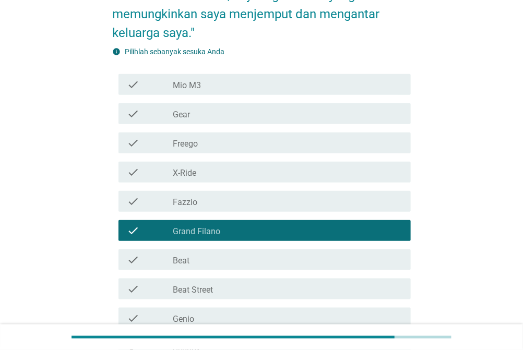
click at [272, 195] on div "check_box_outline_blank Fazzio" at bounding box center [288, 201] width 230 height 13
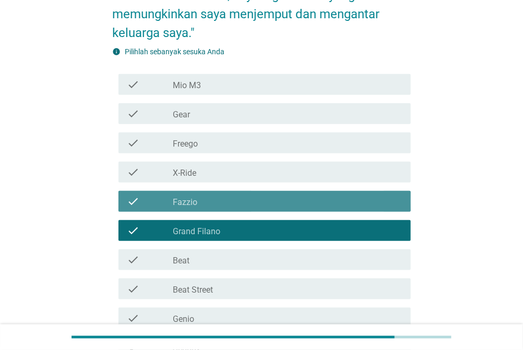
scroll to position [304, 0]
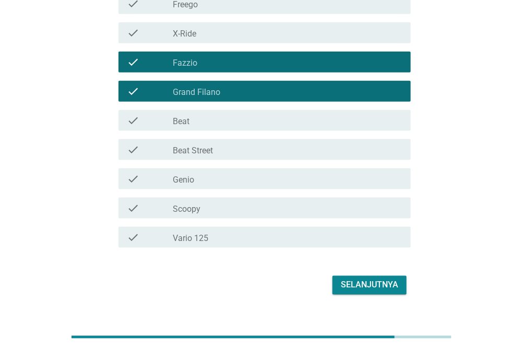
click at [297, 227] on div "check check_box_outline_blank Vario 125" at bounding box center [264, 237] width 292 height 21
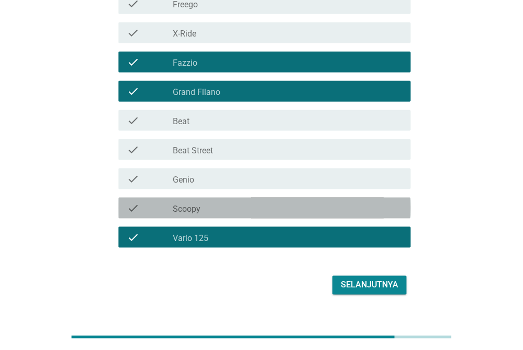
click at [305, 202] on div "check_box_outline_blank Scoopy" at bounding box center [288, 208] width 230 height 13
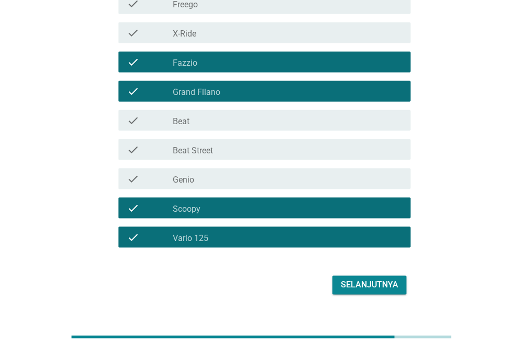
click at [395, 279] on div "Selanjutnya" at bounding box center [369, 285] width 57 height 13
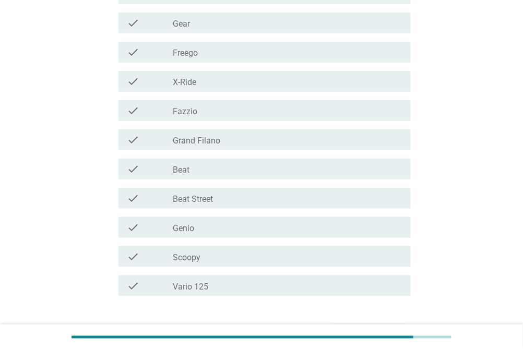
scroll to position [220, 0]
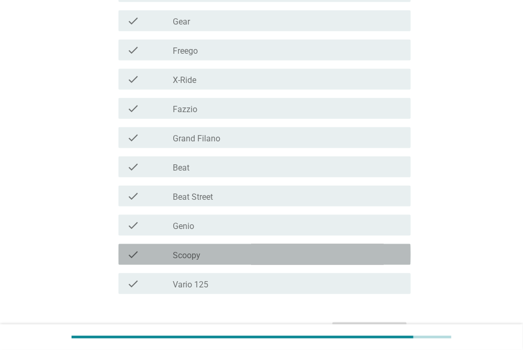
click at [225, 249] on div "check_box_outline_blank Scoopy" at bounding box center [288, 254] width 230 height 13
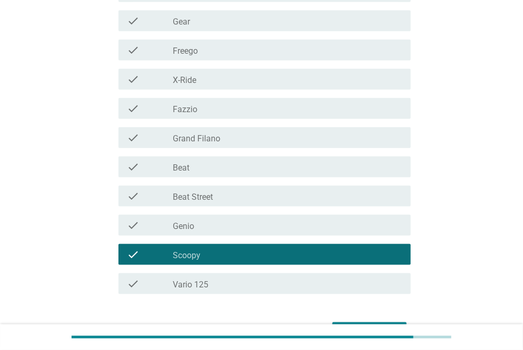
scroll to position [275, 0]
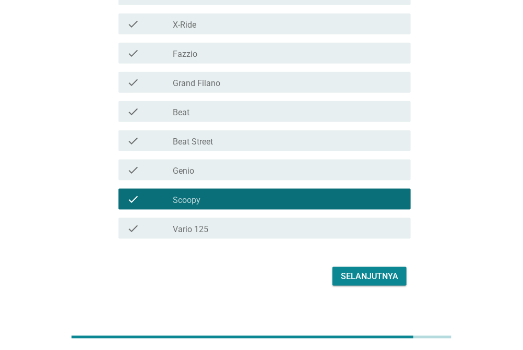
click at [371, 278] on div "Selanjutnya" at bounding box center [369, 276] width 57 height 13
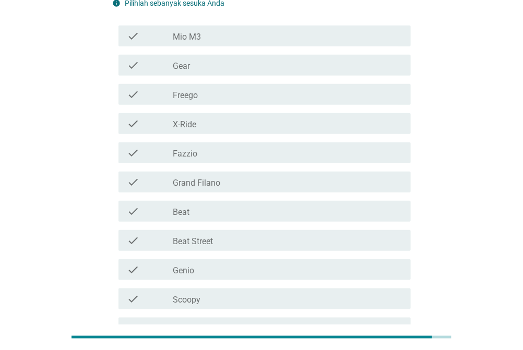
scroll to position [157, 0]
click at [221, 241] on div "check_box_outline_blank Beat Street" at bounding box center [288, 241] width 230 height 13
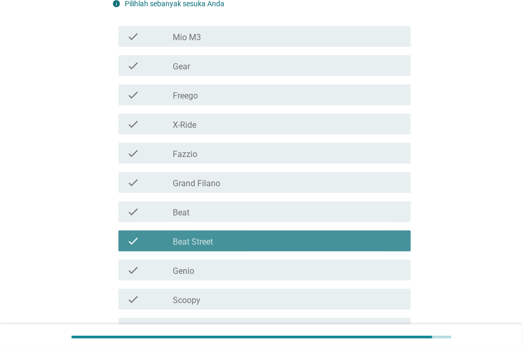
scroll to position [267, 0]
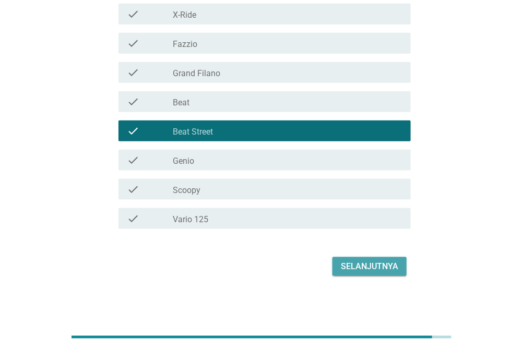
click at [363, 261] on div "Selanjutnya" at bounding box center [369, 266] width 57 height 13
